Goal: Check status

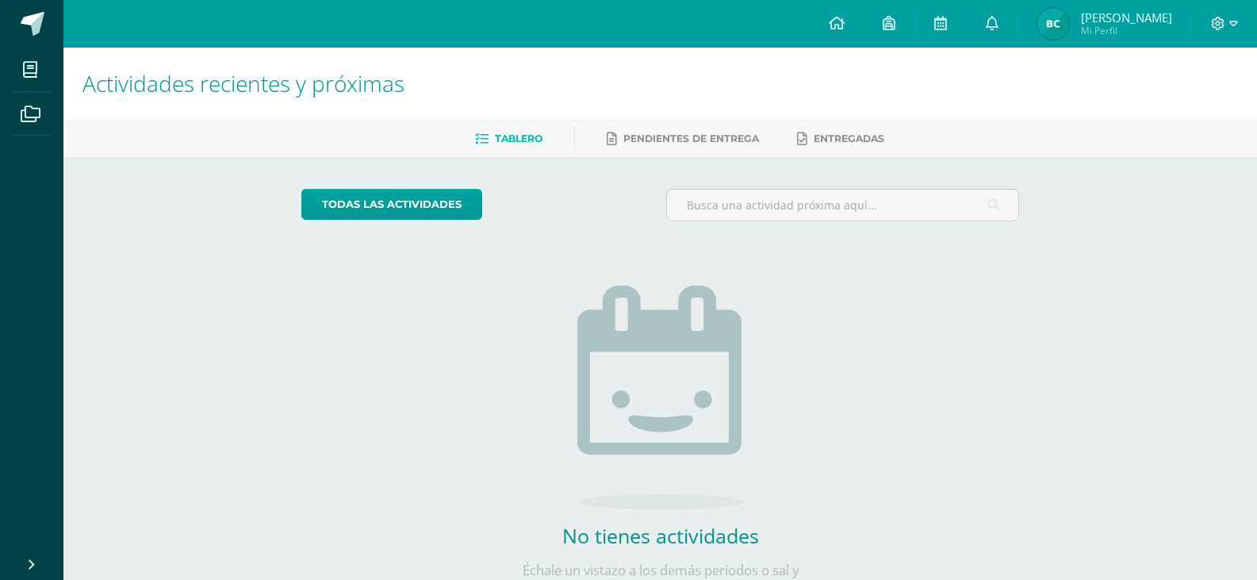
click at [1112, 32] on span "Mi Perfil" at bounding box center [1126, 30] width 91 height 13
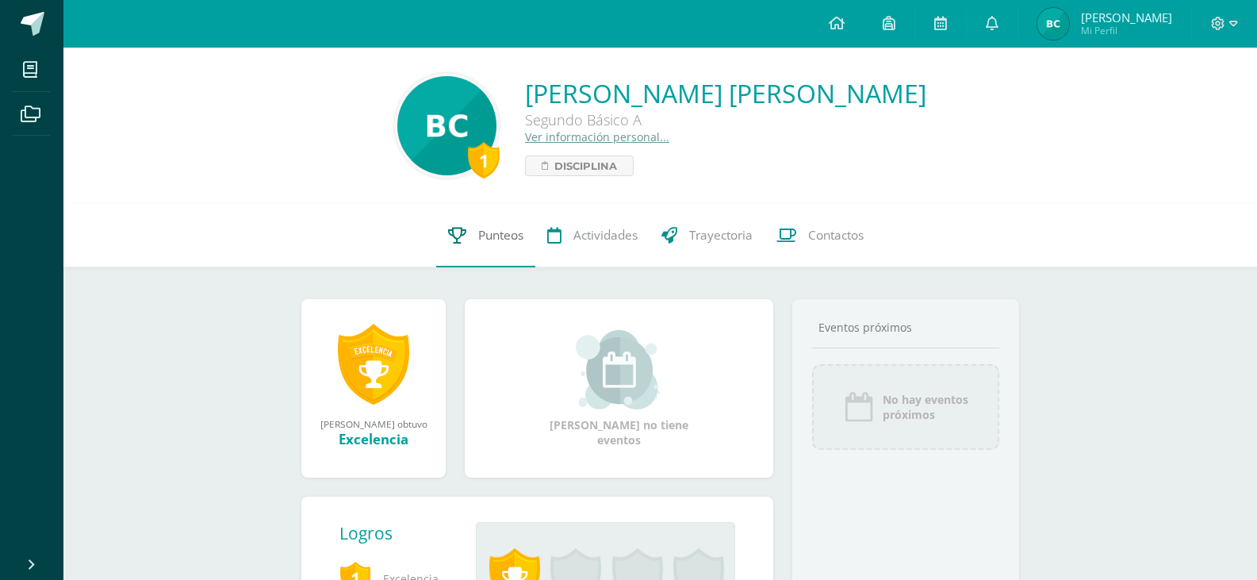
click at [499, 242] on span "Punteos" at bounding box center [500, 235] width 45 height 17
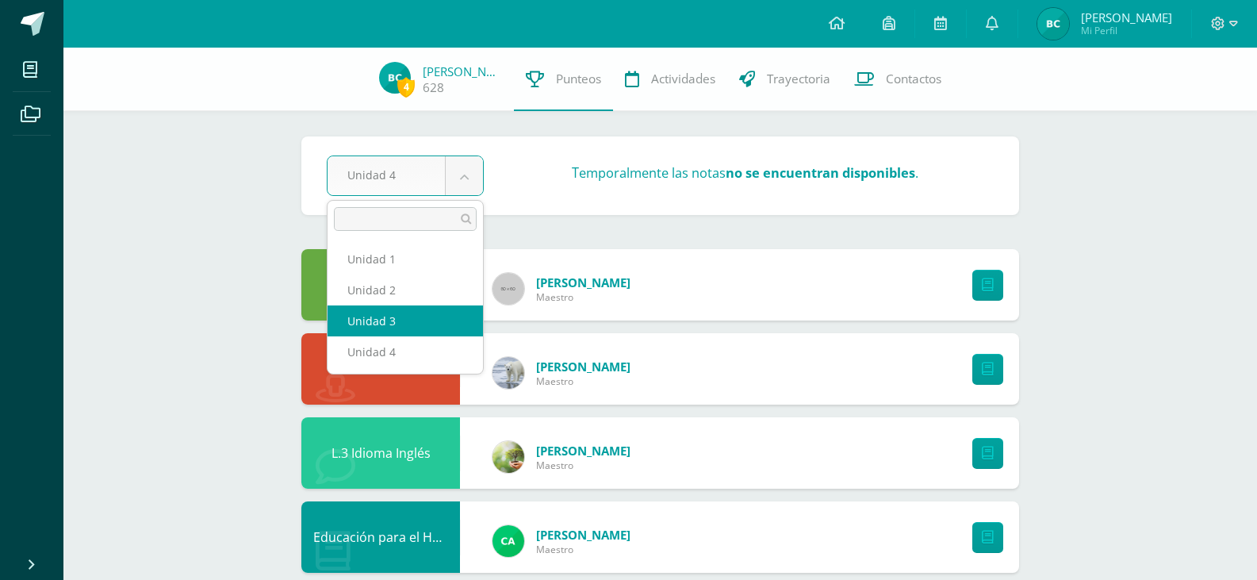
select select "Unidad 3"
